Goal: Information Seeking & Learning: Find specific fact

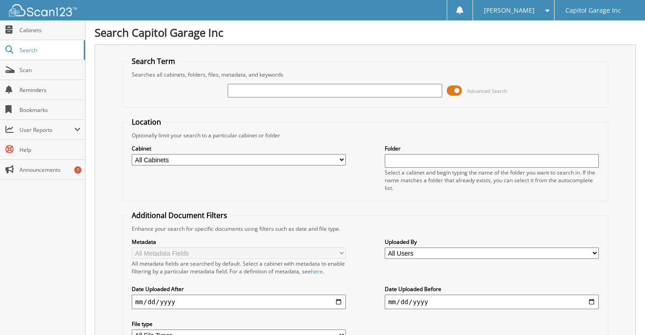
click at [310, 89] on input "text" at bounding box center [335, 91] width 215 height 14
type input "19+442"
click at [222, 96] on div "19+442 Advanced Search" at bounding box center [365, 90] width 476 height 24
type input "19442"
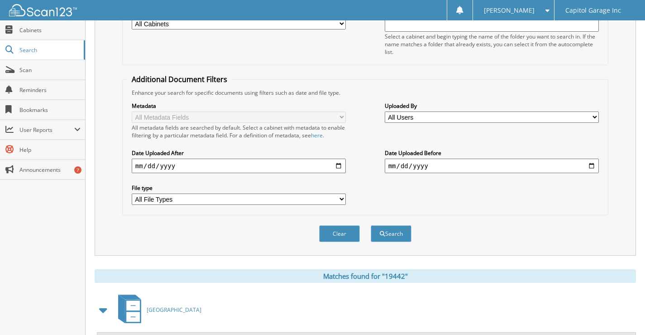
scroll to position [272, 0]
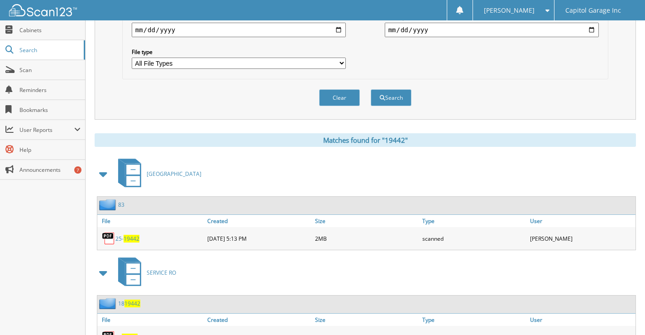
click at [127, 240] on span "19442" at bounding box center [132, 239] width 16 height 8
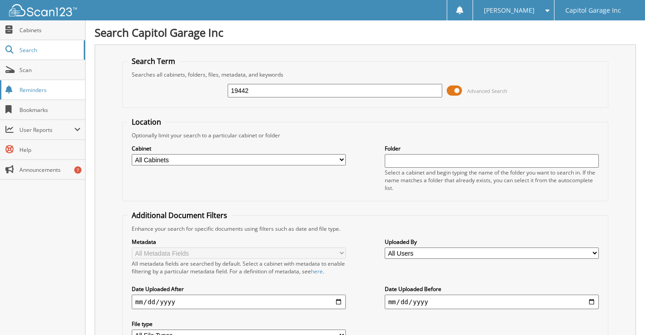
drag, startPoint x: 191, startPoint y: 93, endPoint x: 0, endPoint y: 98, distance: 191.6
click at [99, 89] on div "Search Term Searches all cabinets, folders, files, metadata, and keywords 19442…" at bounding box center [365, 217] width 541 height 347
type input "22576"
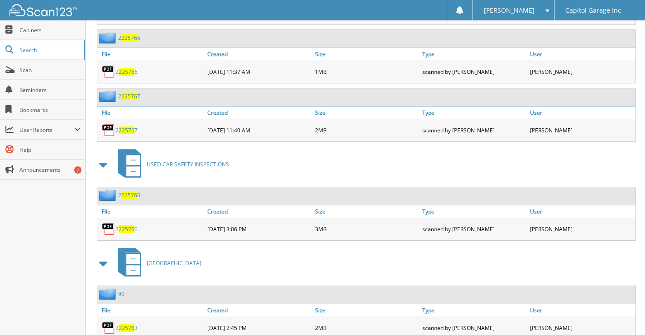
scroll to position [938, 0]
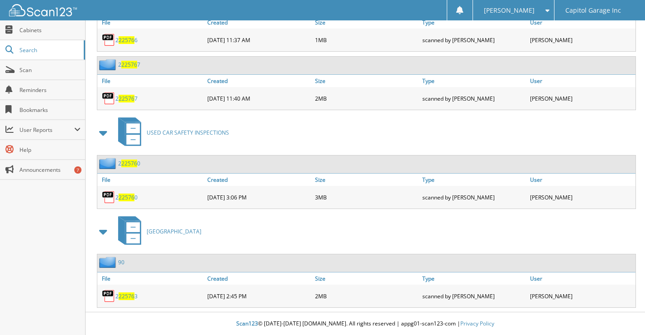
click at [126, 299] on span "22576" at bounding box center [127, 296] width 16 height 8
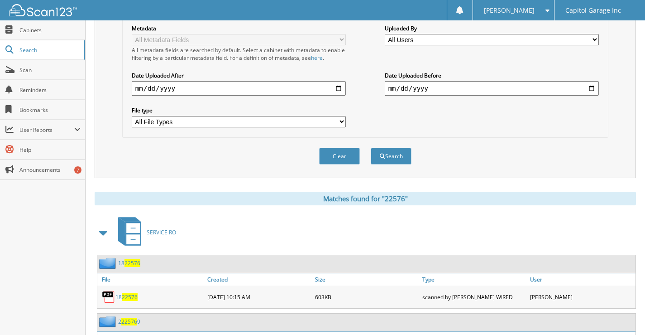
scroll to position [0, 0]
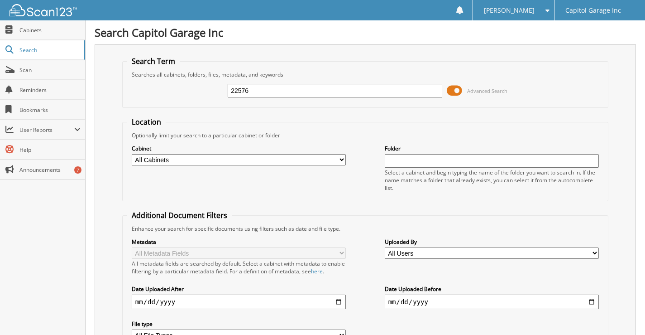
drag, startPoint x: 249, startPoint y: 91, endPoint x: 201, endPoint y: 101, distance: 48.8
click at [212, 102] on div "22576 Advanced Search" at bounding box center [365, 90] width 476 height 24
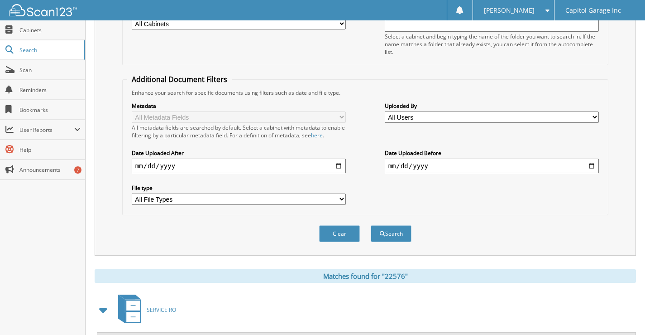
scroll to position [317, 0]
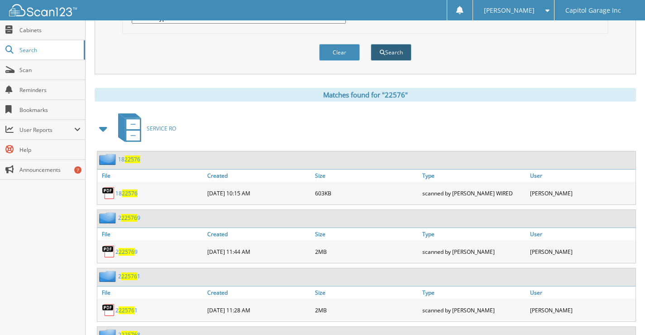
type input "19980"
click at [378, 49] on button "Search" at bounding box center [391, 52] width 41 height 17
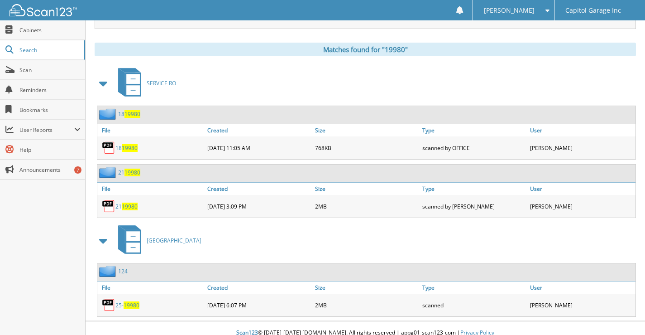
scroll to position [372, 0]
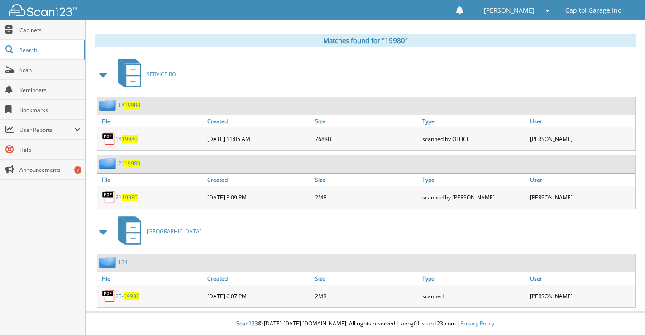
click at [125, 295] on span "19980" at bounding box center [132, 296] width 16 height 8
